Goal: Information Seeking & Learning: Learn about a topic

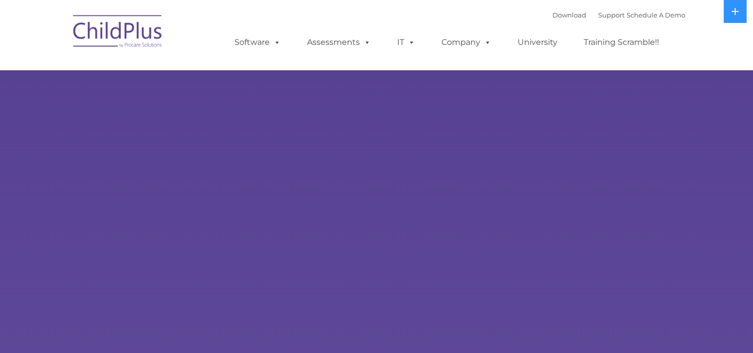
select select "MEDIUM"
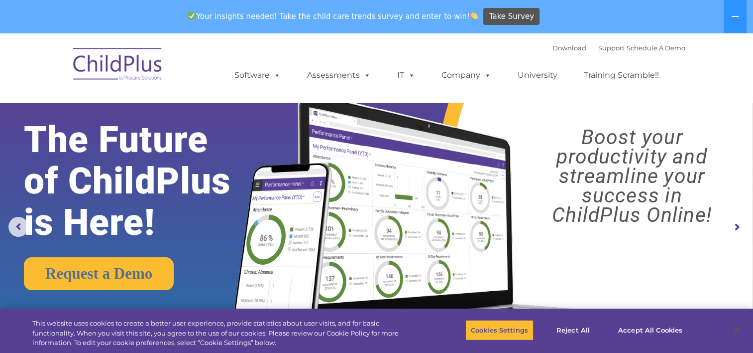
drag, startPoint x: 578, startPoint y: 10, endPoint x: 277, endPoint y: 43, distance: 302.6
click at [277, 43] on div "Download Support | Schedule A Demo  MENU MENU Software ChildPlus: The original…" at bounding box center [450, 67] width 471 height 55
click at [735, 16] on icon at bounding box center [735, 16] width 7 height 1
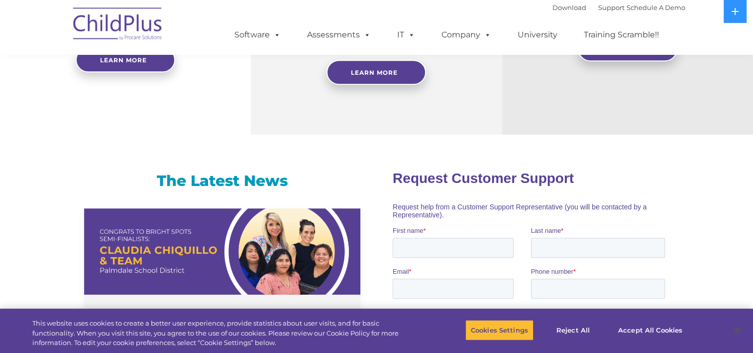
scroll to position [538, 0]
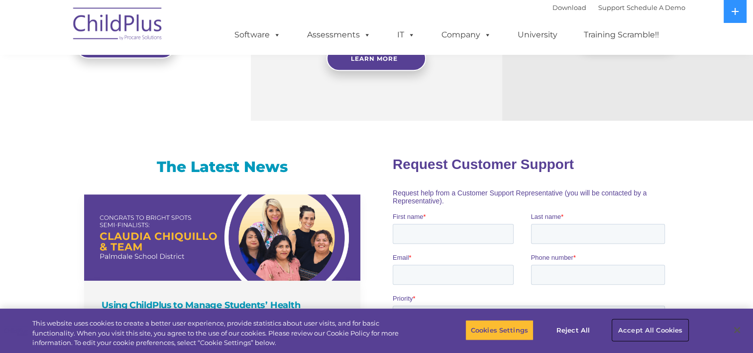
click at [639, 323] on button "Accept All Cookies" at bounding box center [650, 329] width 75 height 21
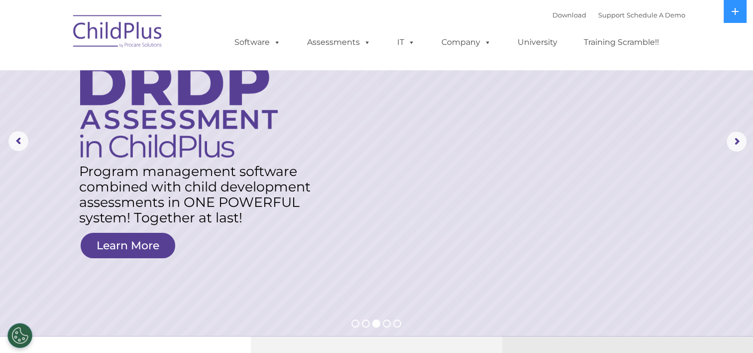
scroll to position [0, 0]
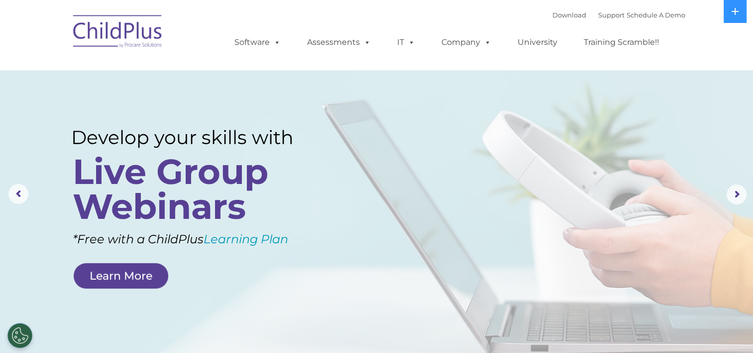
click at [124, 28] on img at bounding box center [118, 33] width 100 height 50
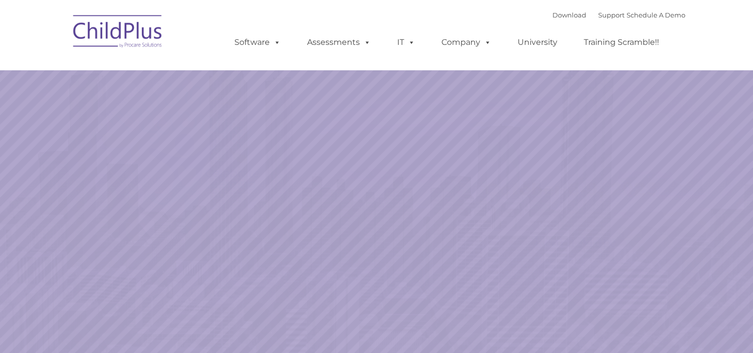
select select "MEDIUM"
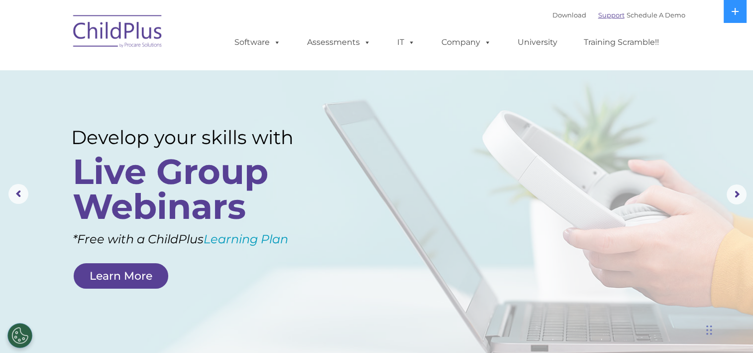
click at [599, 16] on link "Support" at bounding box center [612, 15] width 26 height 8
